Goal: Find contact information: Find contact information

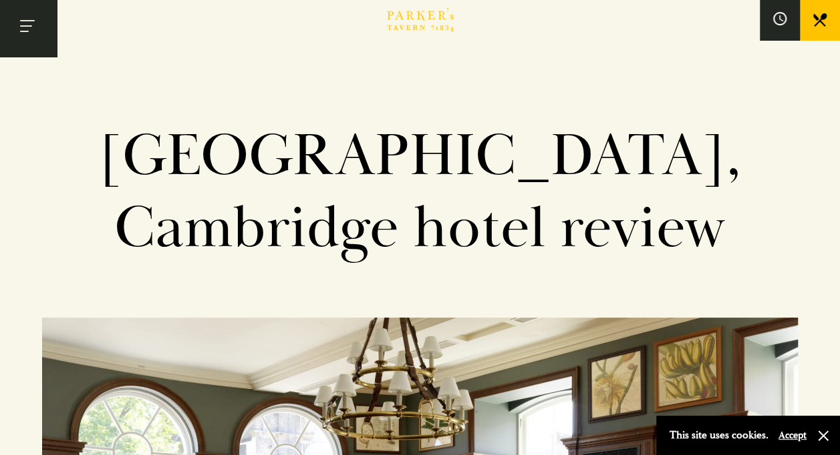
click at [47, 20] on button "Toggle navigation" at bounding box center [28, 28] width 57 height 57
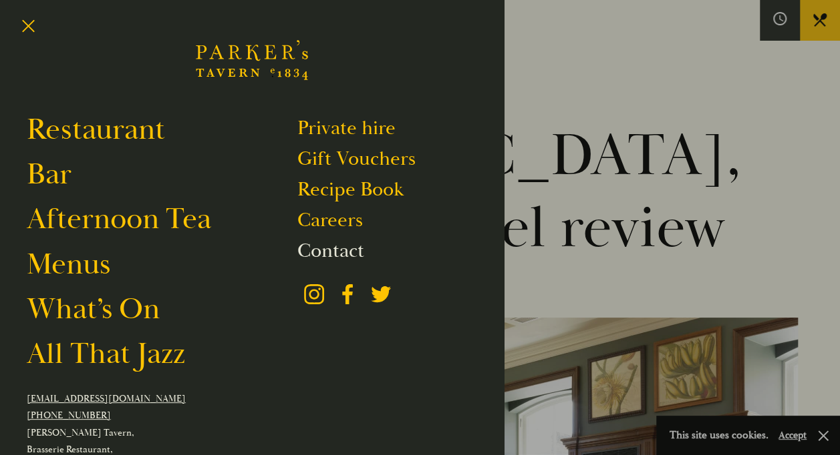
click at [350, 253] on link "Contact" at bounding box center [330, 250] width 67 height 25
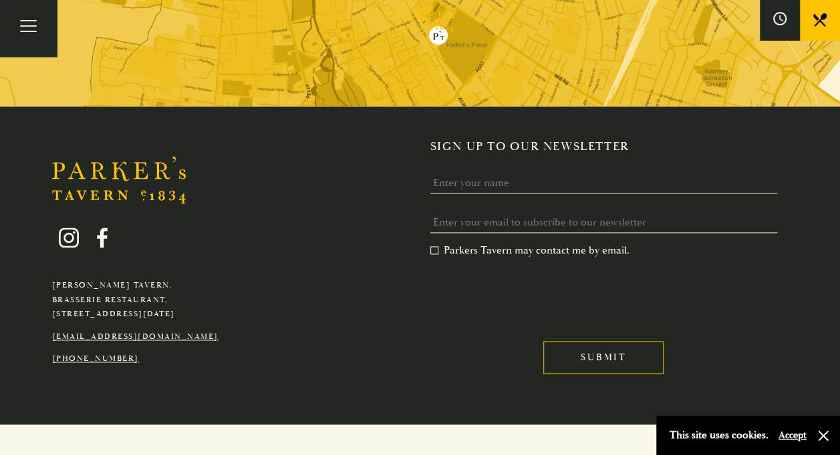
scroll to position [809, 0]
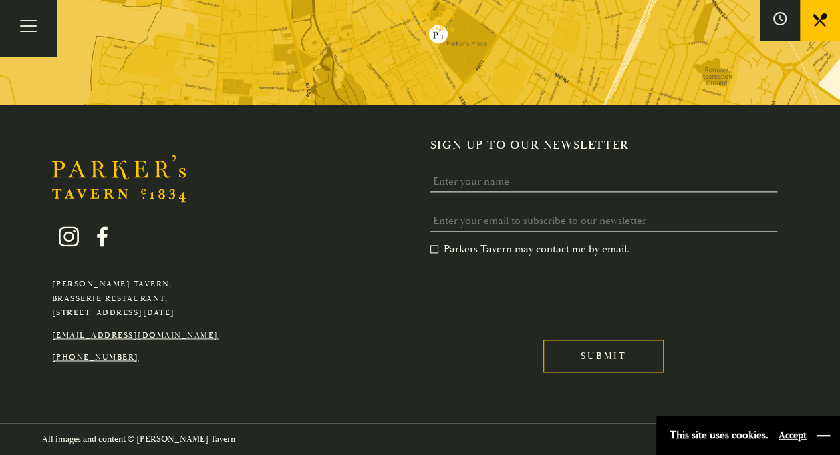
click at [826, 435] on button "button" at bounding box center [822, 435] width 13 height 13
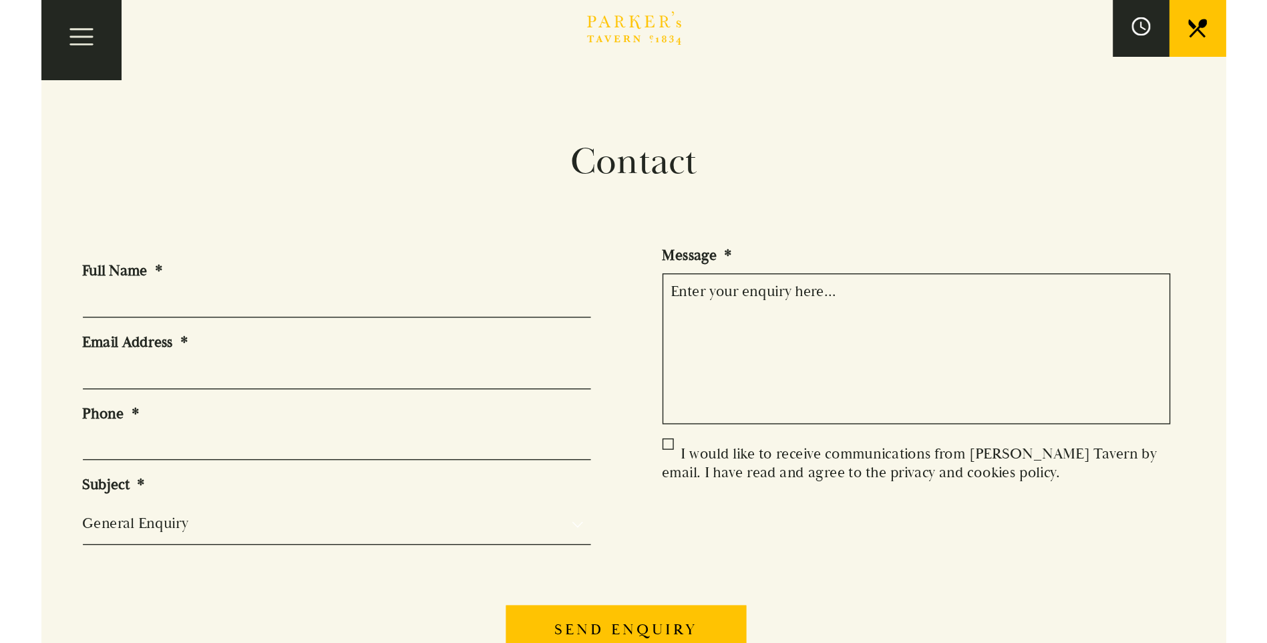
scroll to position [0, 0]
